Goal: Task Accomplishment & Management: Use online tool/utility

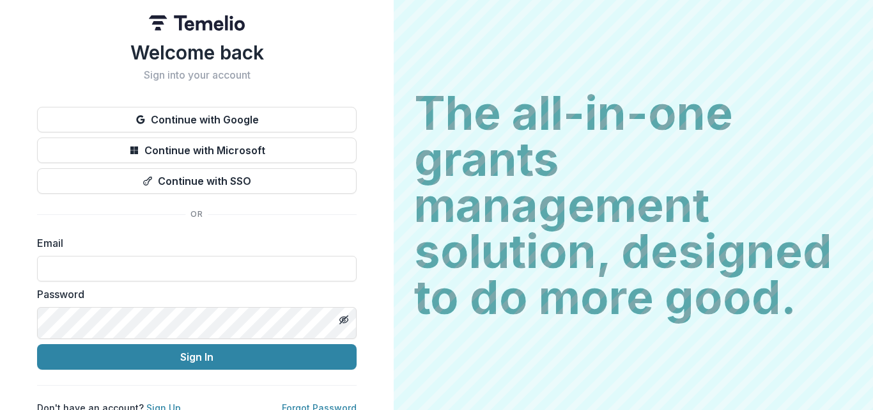
click at [357, 132] on button "Continue with Google" at bounding box center [197, 120] width 320 height 26
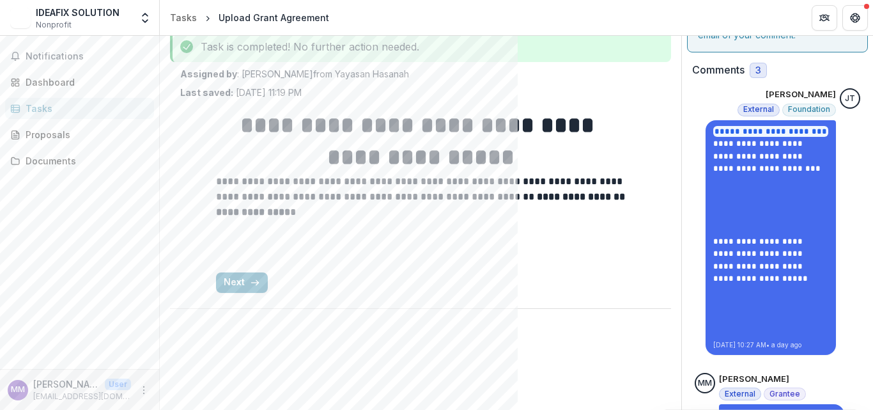
scroll to position [128, 0]
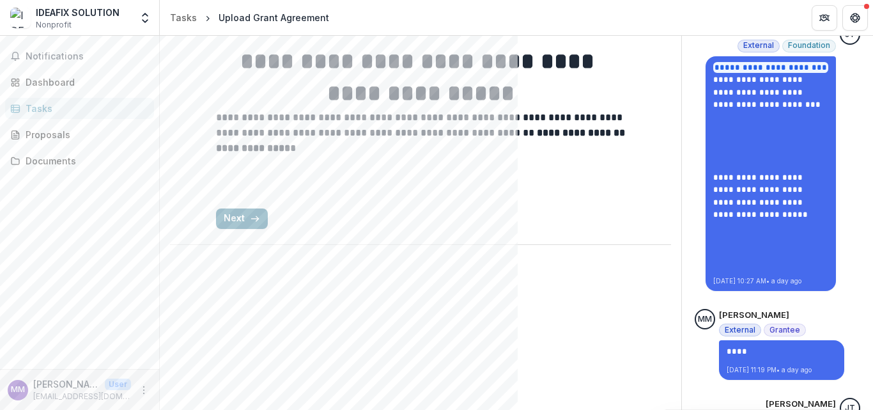
click at [250, 224] on icon "button" at bounding box center [255, 218] width 10 height 10
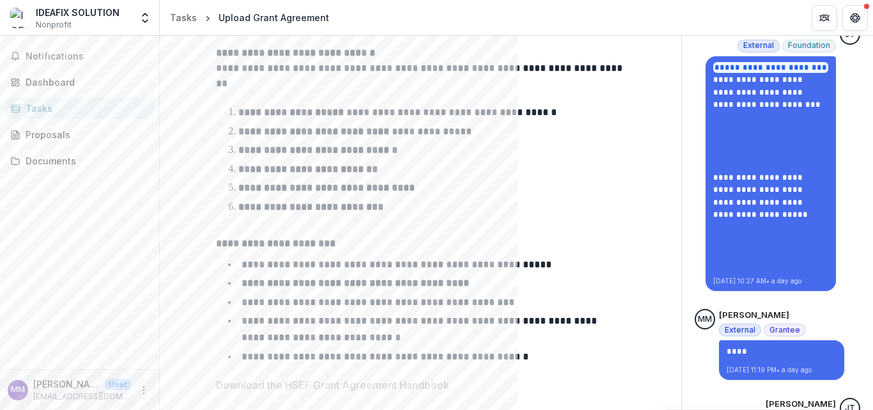
scroll to position [639, 0]
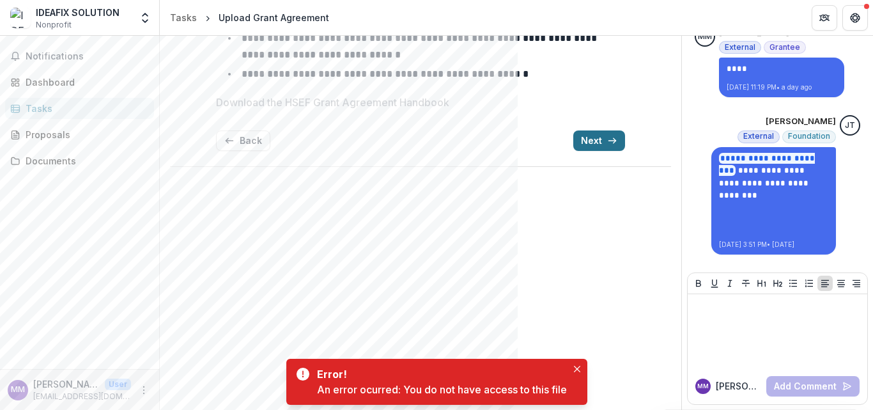
click at [596, 130] on button "Next" at bounding box center [599, 140] width 52 height 20
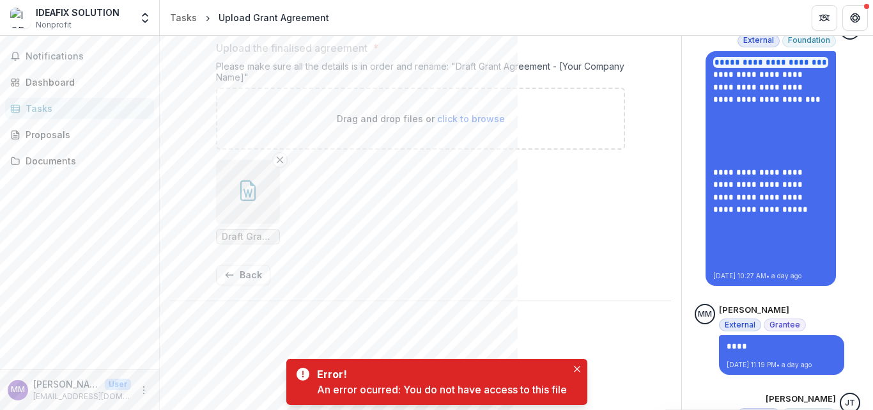
scroll to position [0, 0]
